Goal: Information Seeking & Learning: Check status

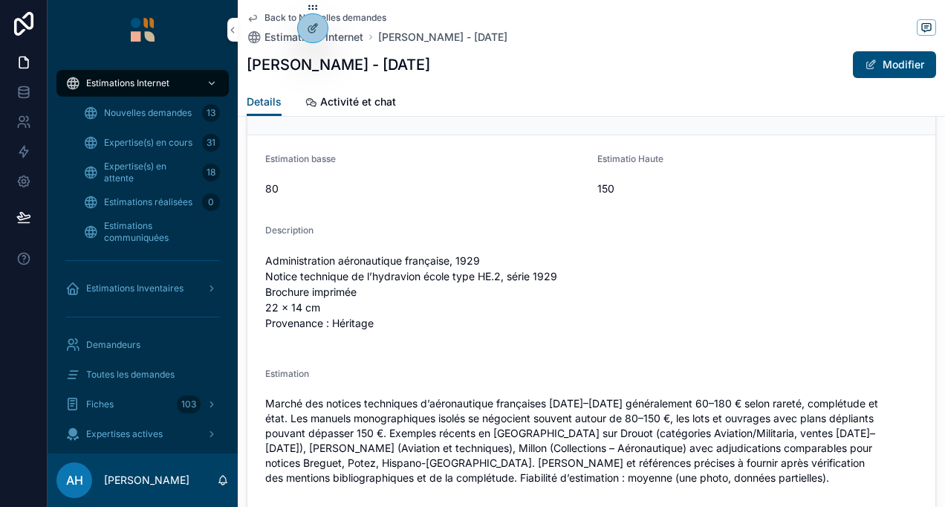
scroll to position [1527, 0]
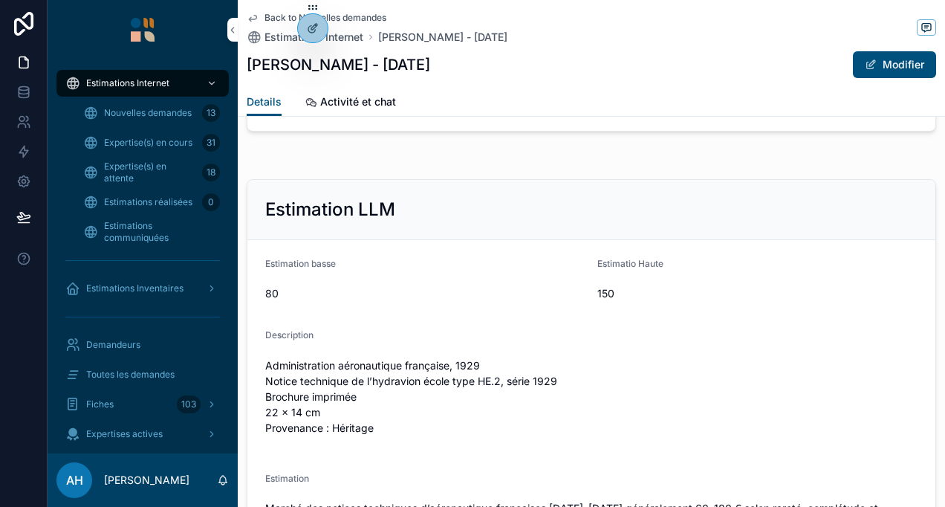
click at [256, 15] on icon "scrollable content" at bounding box center [253, 18] width 12 height 12
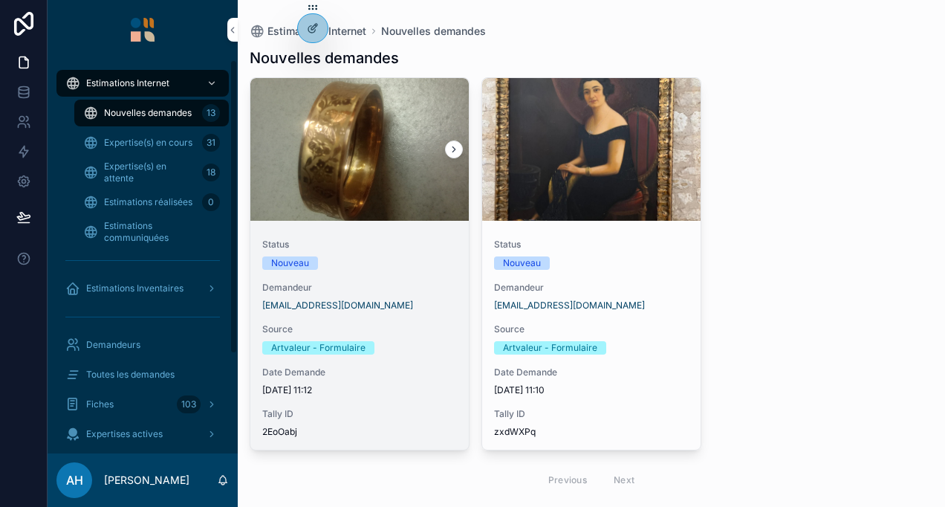
click at [383, 142] on div "scrollable content" at bounding box center [359, 149] width 218 height 18
